Goal: Task Accomplishment & Management: Manage account settings

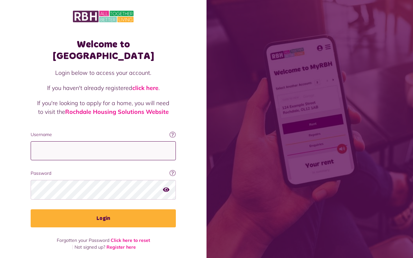
type input "**********"
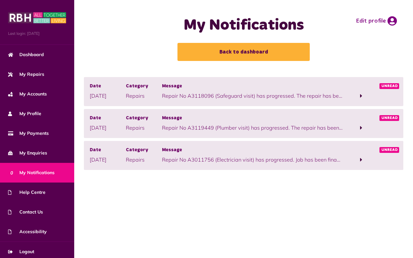
click at [361, 159] on span at bounding box center [361, 160] width 2 height 6
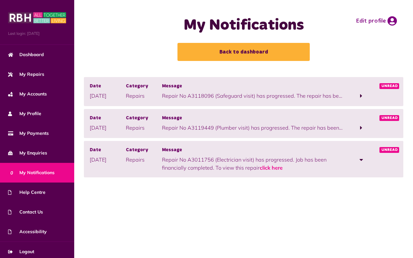
click at [386, 150] on span "Unread" at bounding box center [389, 150] width 20 height 6
click at [275, 166] on link "click here" at bounding box center [271, 168] width 23 height 6
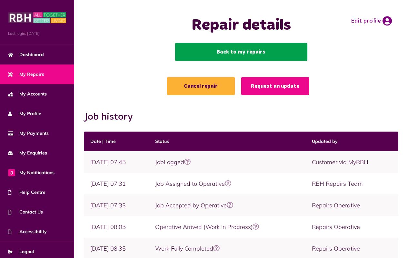
click at [248, 51] on link "Back to my repairs" at bounding box center [241, 52] width 132 height 18
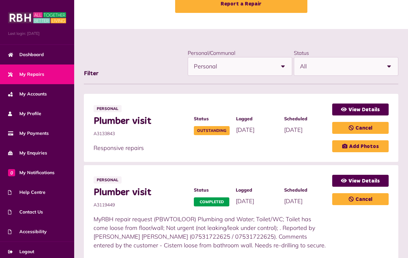
scroll to position [54, 0]
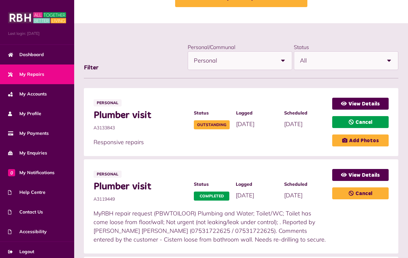
click at [358, 118] on link "Cancel" at bounding box center [360, 122] width 56 height 12
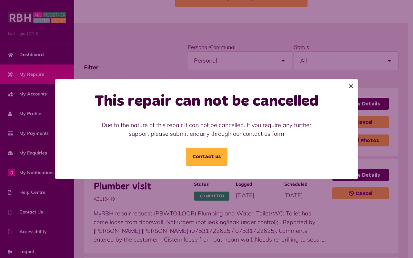
click at [351, 86] on button "×" at bounding box center [351, 86] width 14 height 14
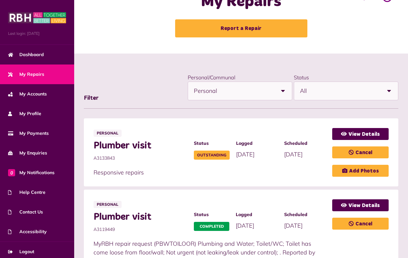
scroll to position [0, 0]
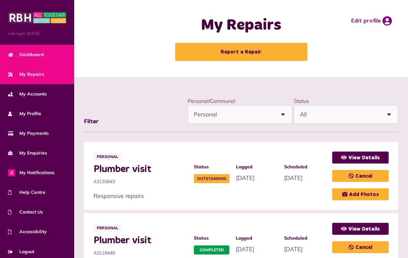
click at [40, 55] on span "Dashboard" at bounding box center [26, 54] width 36 height 7
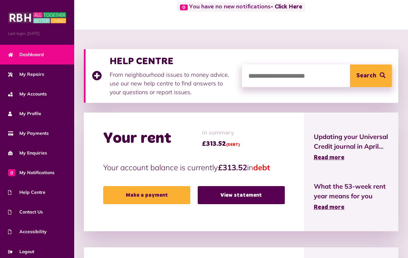
scroll to position [57, 0]
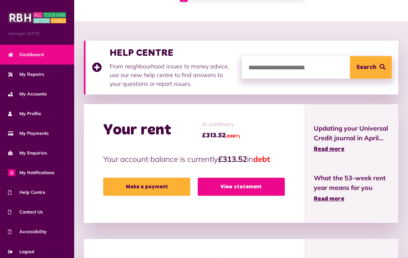
click at [241, 186] on link "View statement" at bounding box center [241, 187] width 87 height 18
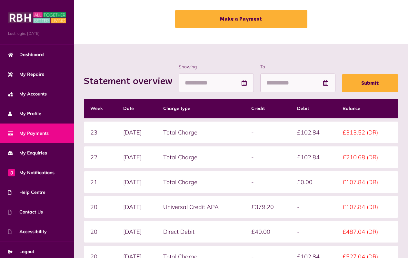
scroll to position [44, 0]
